Goal: Task Accomplishment & Management: Manage account settings

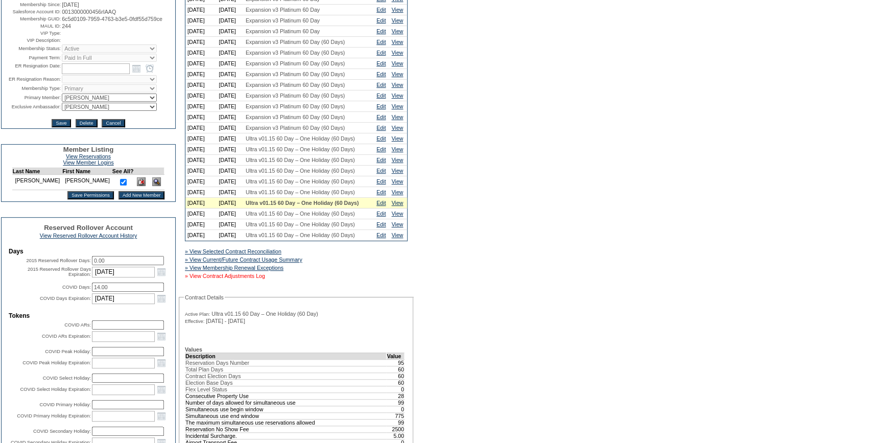
scroll to position [139, 0]
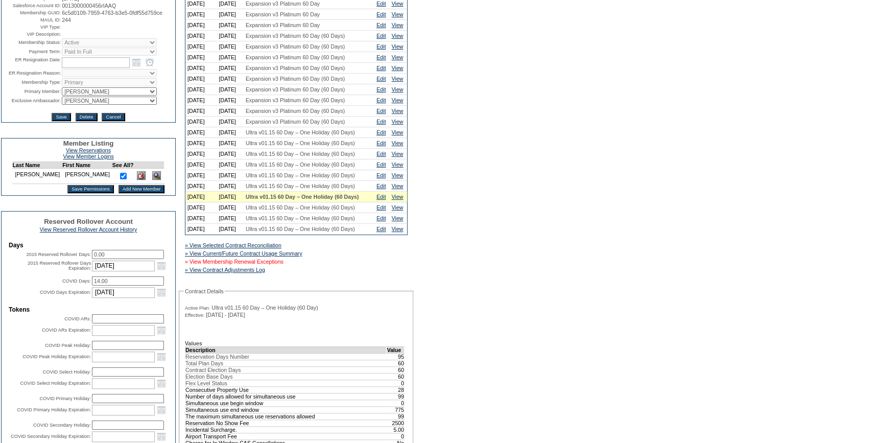
click at [273, 265] on link "» View Membership Renewal Exceptions" at bounding box center [234, 262] width 99 height 6
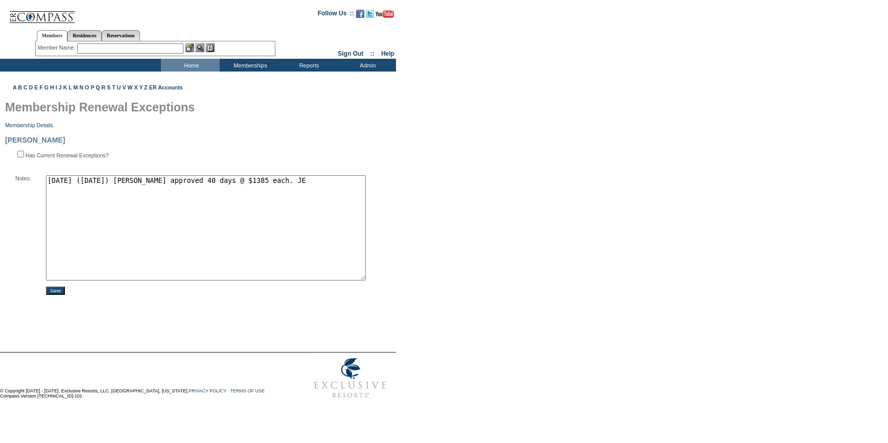
click at [275, 183] on textarea "9/1/25 (9.22.25) Pete approved 40 days @ $1385 each. JE" at bounding box center [206, 227] width 320 height 105
type textarea "9/1/25 (9.22.25) Pete approved 40 days @ $1385 each. JE 9/1/26: $1000 prepay. JE"
click at [56, 293] on input "Save" at bounding box center [55, 291] width 19 height 8
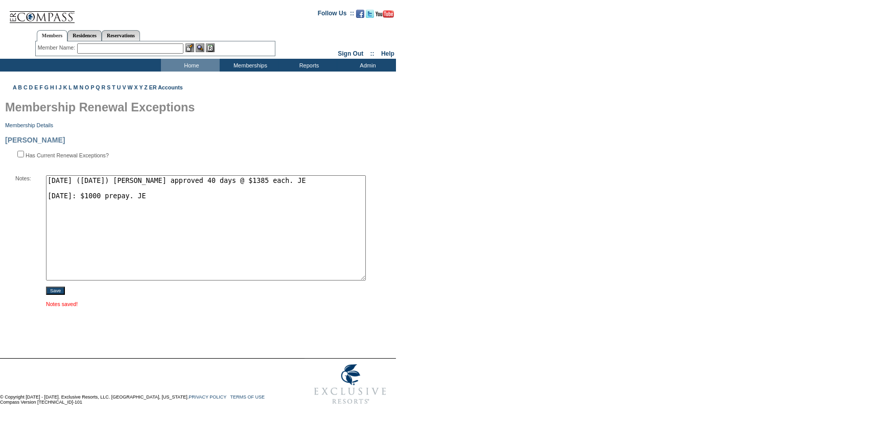
click at [45, 13] on img at bounding box center [42, 13] width 66 height 21
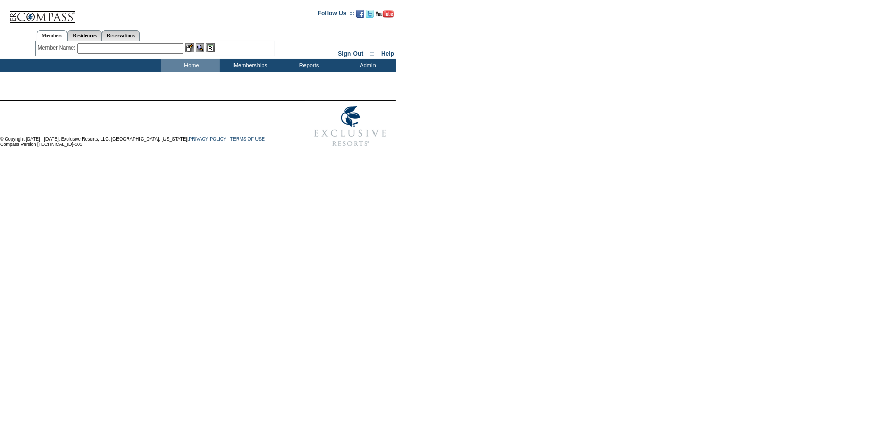
click at [153, 45] on input "text" at bounding box center [130, 48] width 106 height 10
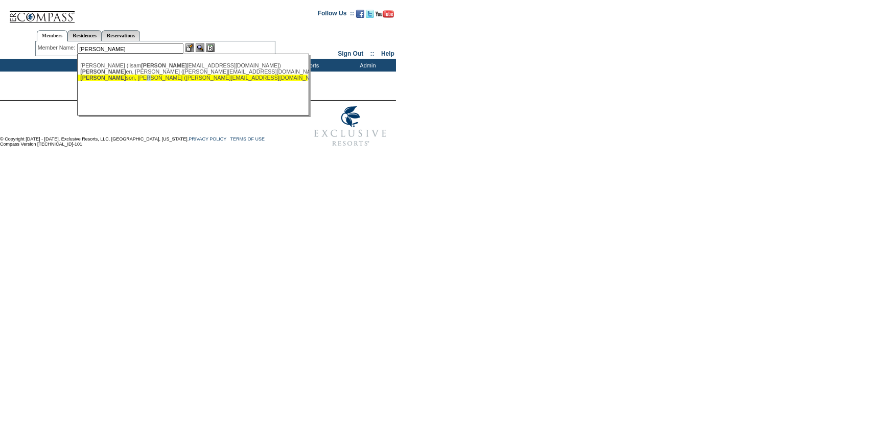
drag, startPoint x: 120, startPoint y: 77, endPoint x: 158, endPoint y: 66, distance: 40.2
click at [121, 75] on div "Nils son, Kimberly (nilssonka@me.com)" at bounding box center [192, 78] width 225 height 6
type input "Nilsson, Kimberly (nilssonka@me.com)"
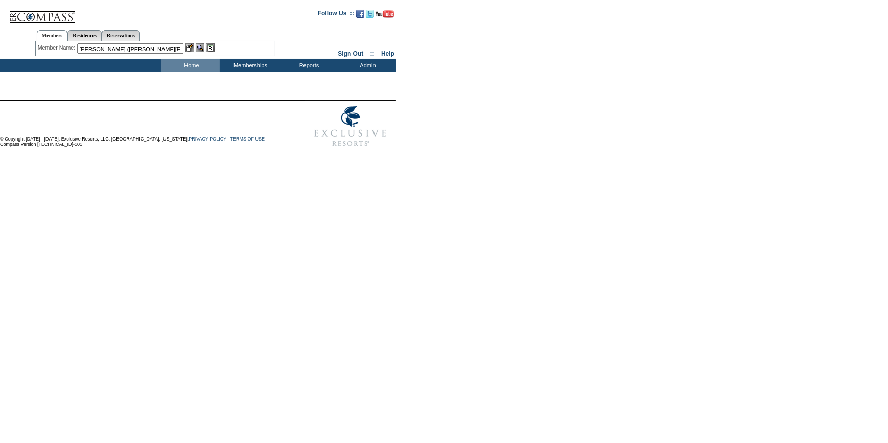
click at [189, 46] on img at bounding box center [189, 47] width 9 height 9
